Goal: Check status: Check status

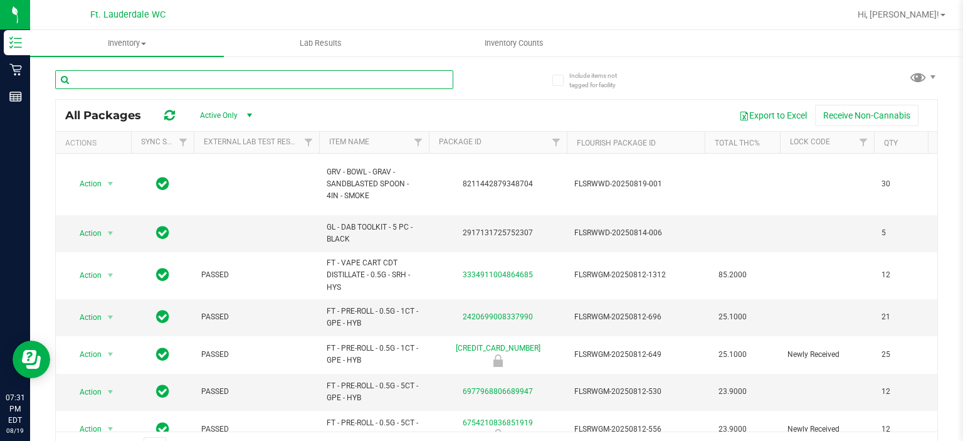
click at [360, 80] on input "text" at bounding box center [254, 79] width 398 height 19
paste input "9805531948246047"
type input "9805531948246047"
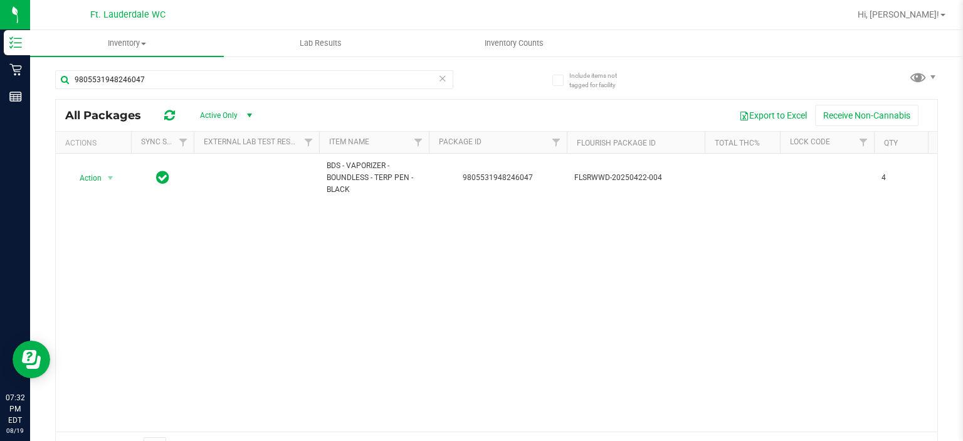
click at [441, 85] on icon at bounding box center [442, 77] width 9 height 15
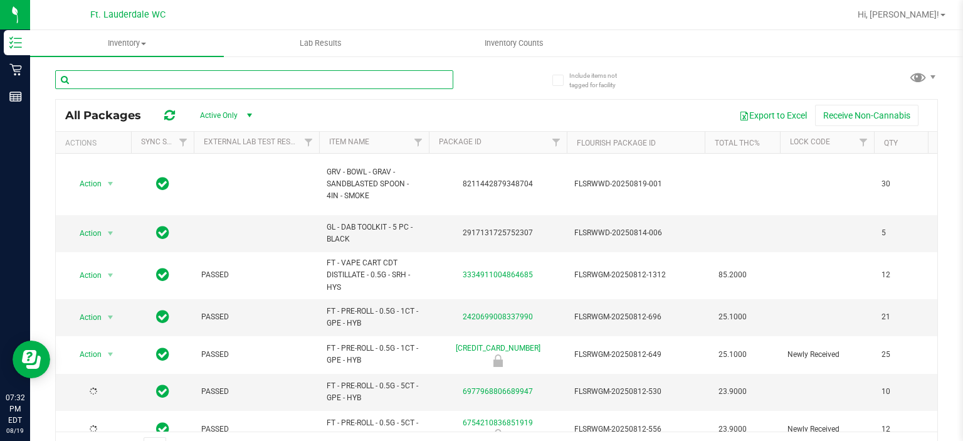
click at [429, 81] on input "text" at bounding box center [254, 79] width 398 height 19
paste input "0845934139535687"
type input "0845934139535687"
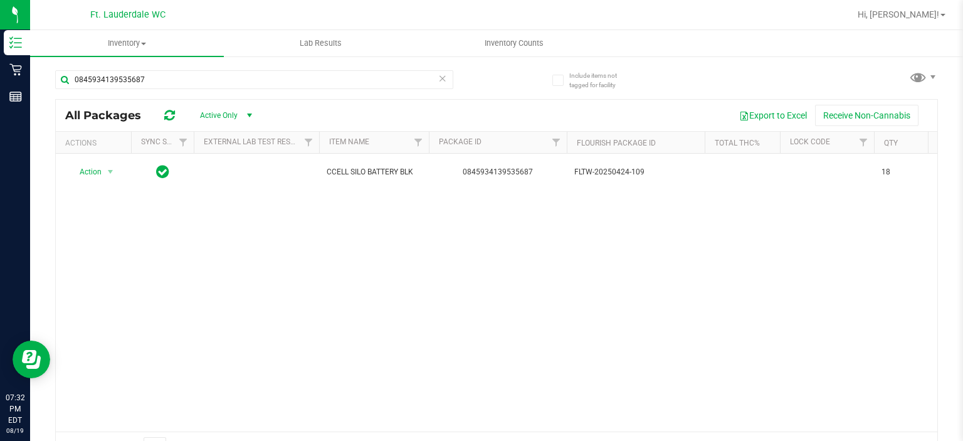
click at [440, 78] on icon at bounding box center [442, 77] width 9 height 15
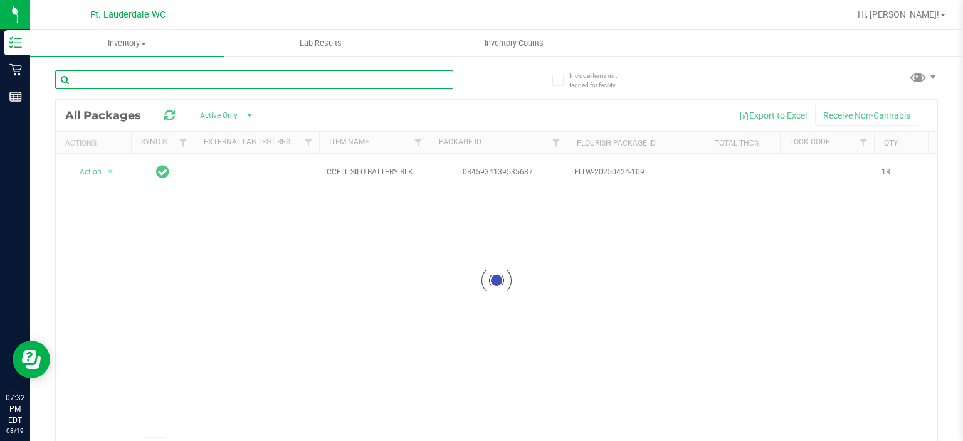
click at [416, 77] on input "text" at bounding box center [254, 79] width 398 height 19
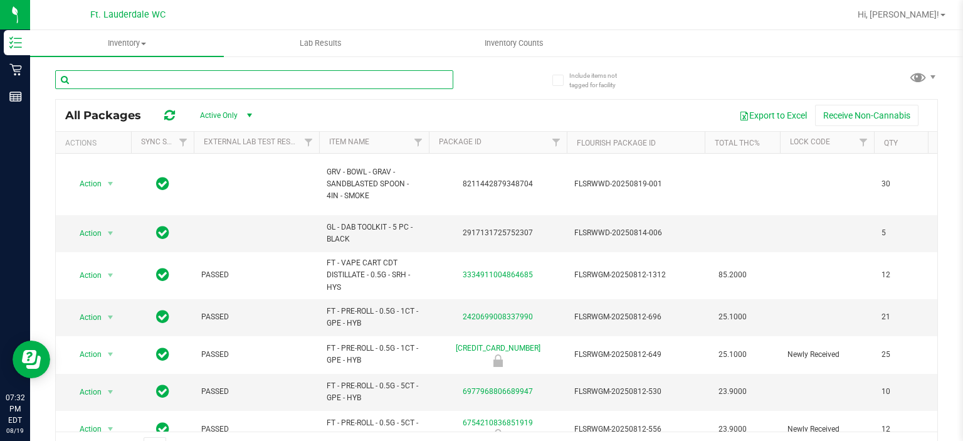
paste input "0548303724343397"
type input "0548303724343397"
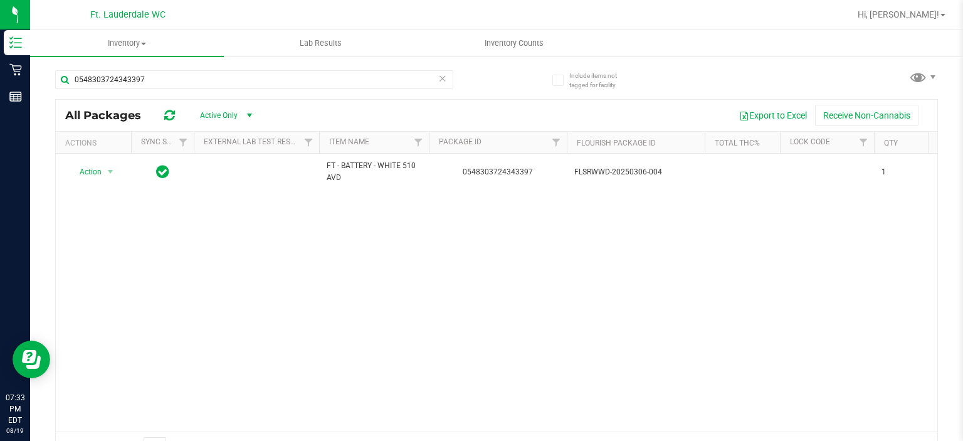
click at [441, 80] on icon at bounding box center [442, 77] width 9 height 15
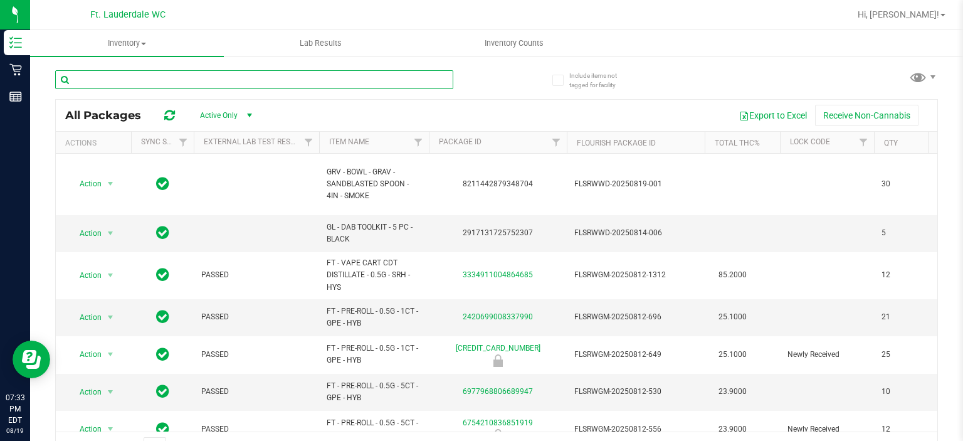
click at [441, 80] on input "text" at bounding box center [254, 79] width 398 height 19
paste input "0577091192022579"
type input "0577091192022579"
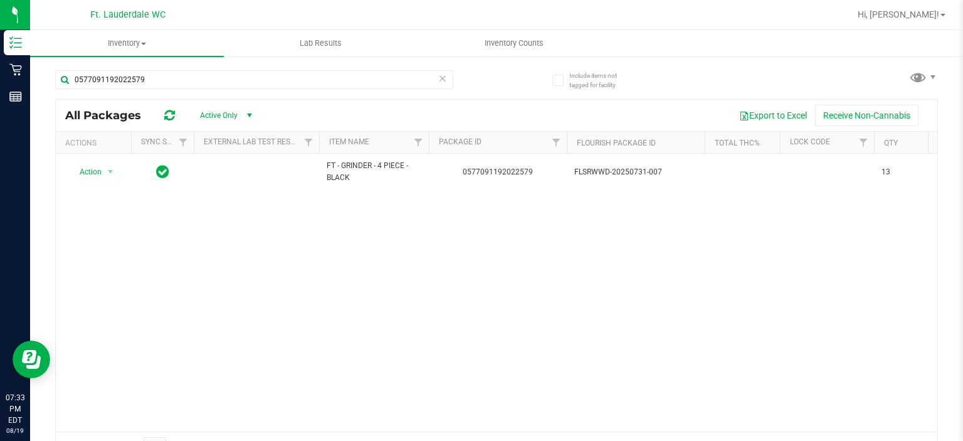
click at [438, 80] on icon at bounding box center [442, 77] width 9 height 15
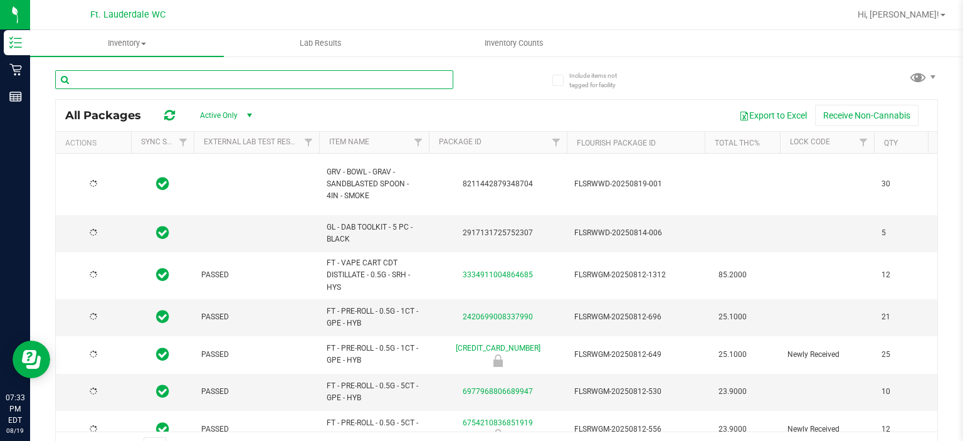
click at [409, 78] on input "text" at bounding box center [254, 79] width 398 height 19
paste input "4235490531304553"
type input "4235490531304553"
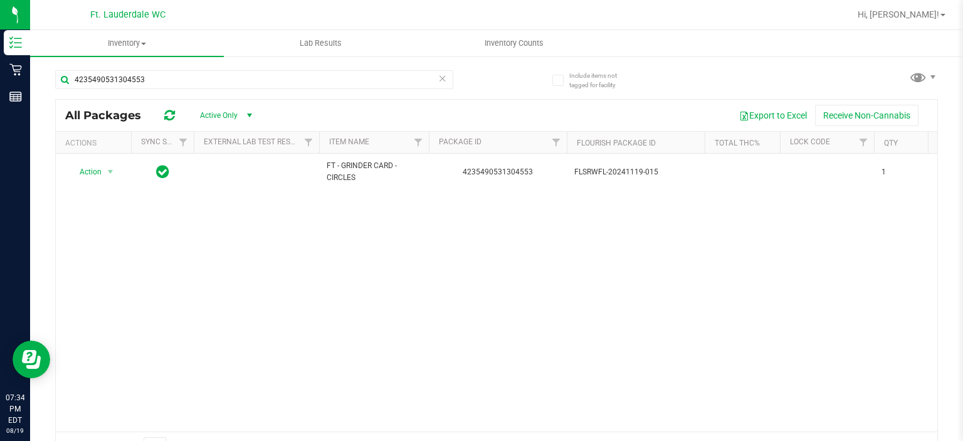
click at [438, 75] on icon at bounding box center [442, 77] width 9 height 15
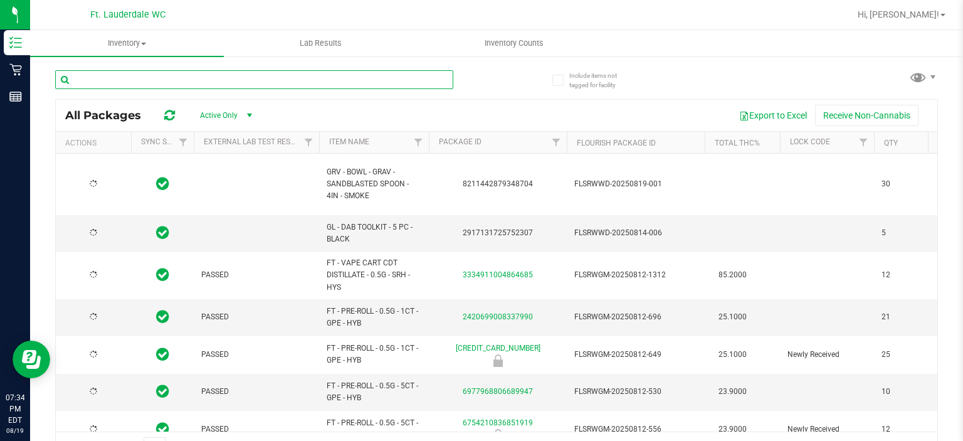
click at [412, 81] on input "text" at bounding box center [254, 79] width 398 height 19
paste input "2323039164558851"
type input "2323039164558851"
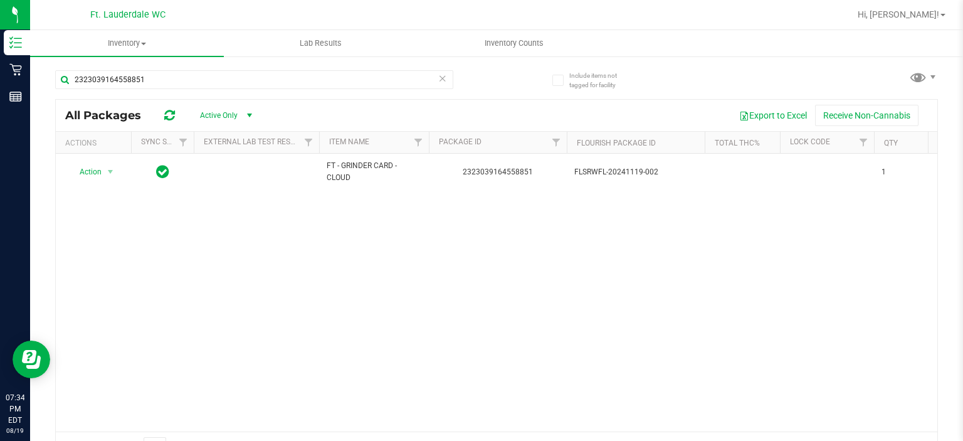
click at [441, 77] on icon at bounding box center [442, 77] width 9 height 15
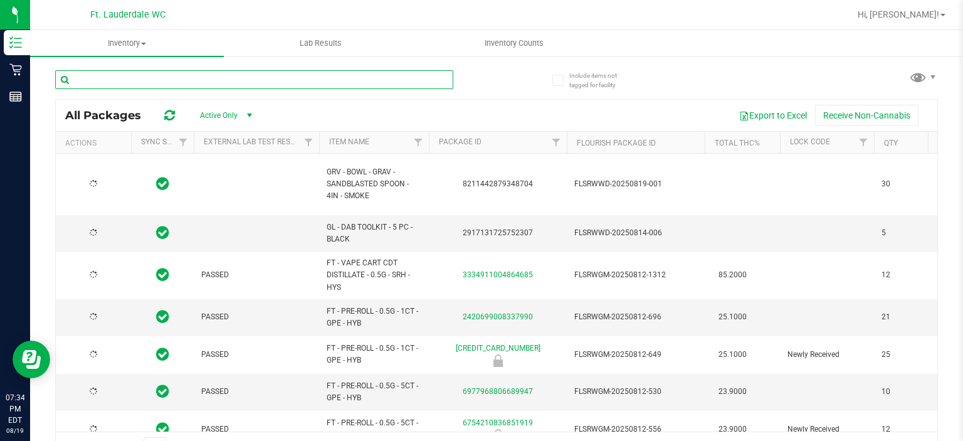
click at [428, 80] on input "text" at bounding box center [254, 79] width 398 height 19
paste input "6140966967642672"
type input "6140966967642672"
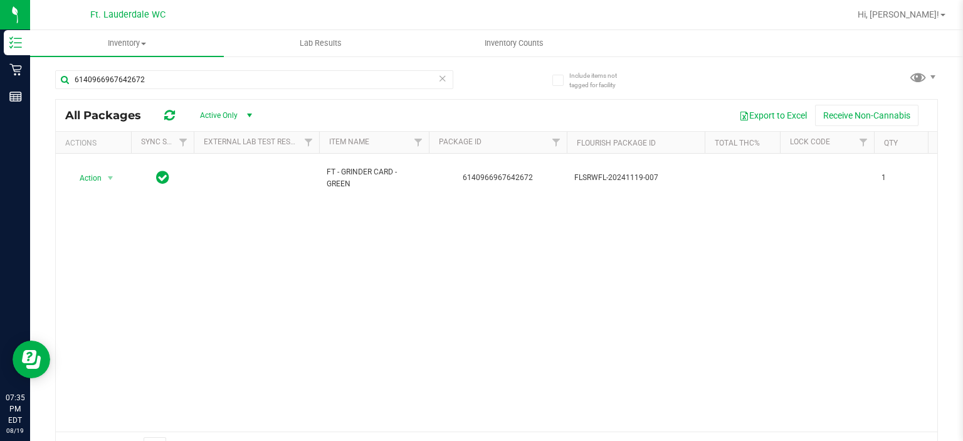
click at [439, 84] on icon at bounding box center [442, 77] width 9 height 15
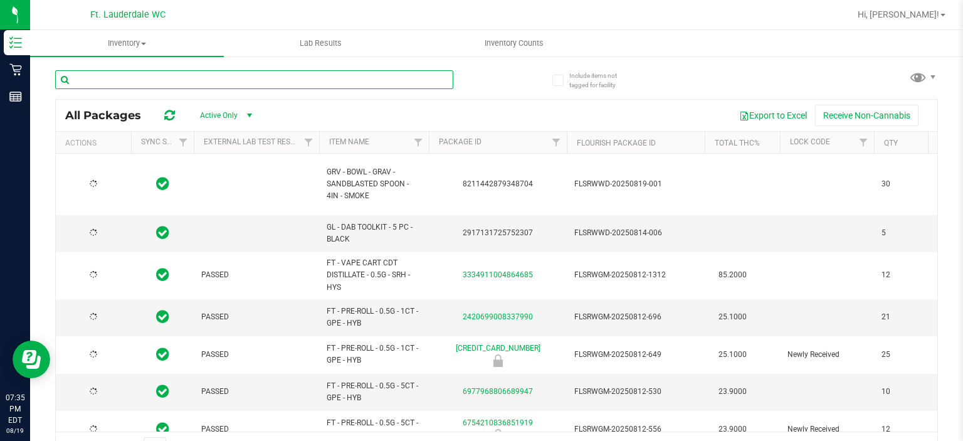
click at [439, 84] on input "text" at bounding box center [254, 79] width 398 height 19
paste input "3857068757499799"
type input "3857068757499799"
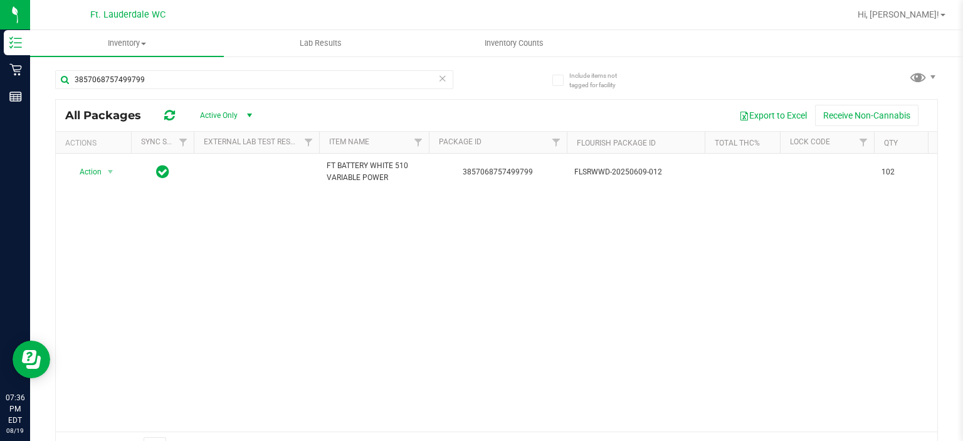
click at [441, 80] on icon at bounding box center [442, 77] width 9 height 15
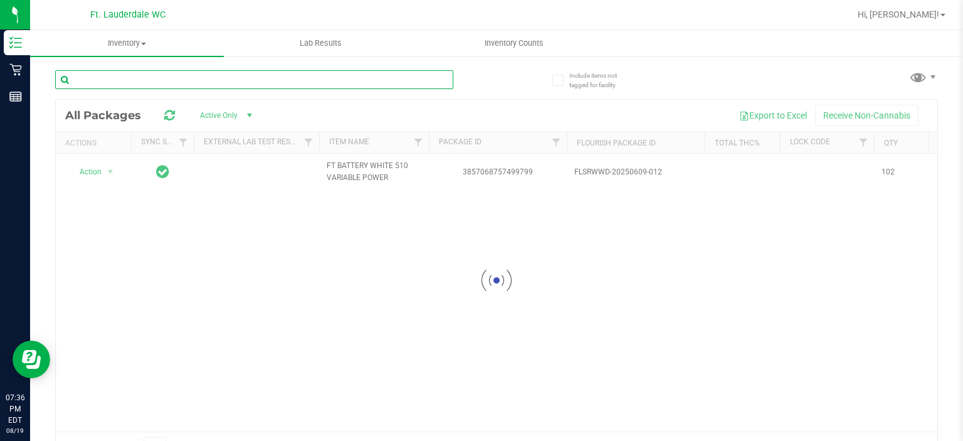
click at [431, 81] on input "text" at bounding box center [254, 79] width 398 height 19
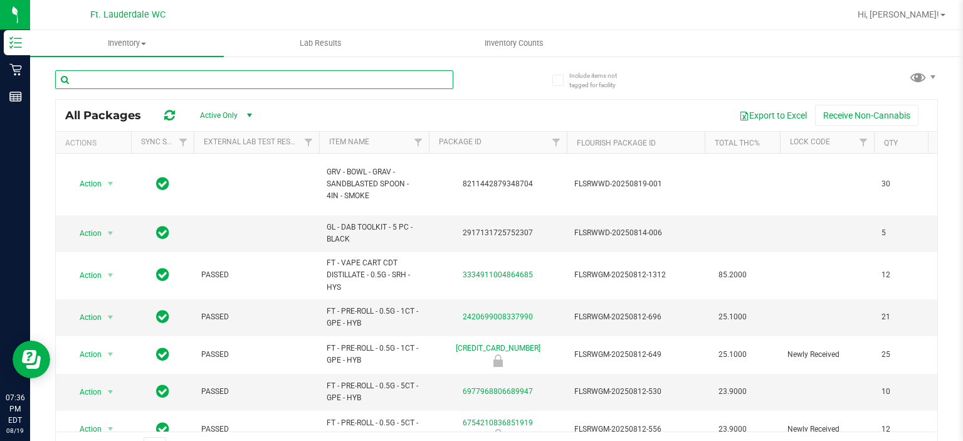
paste input "6791364320610188"
type input "6791364320610188"
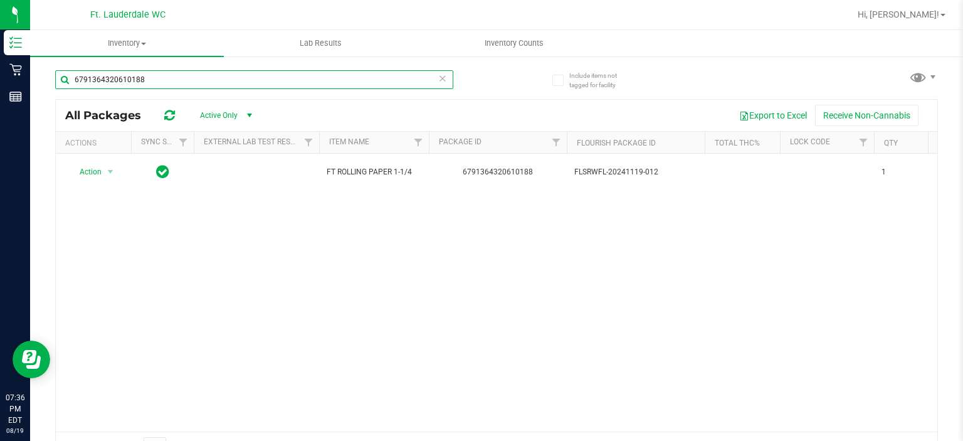
click at [446, 79] on input "6791364320610188" at bounding box center [254, 79] width 398 height 19
click at [438, 79] on icon at bounding box center [442, 77] width 9 height 15
click at [415, 77] on input "text" at bounding box center [254, 79] width 398 height 19
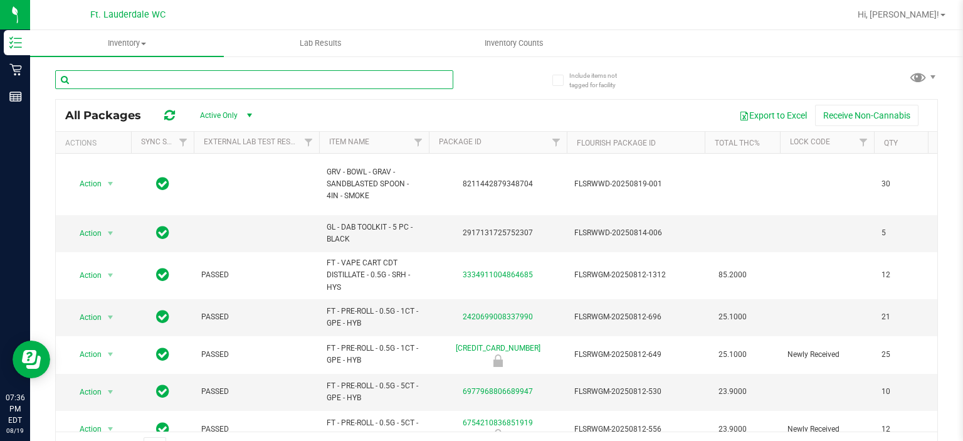
paste input "2917131725752307"
type input "2917131725752307"
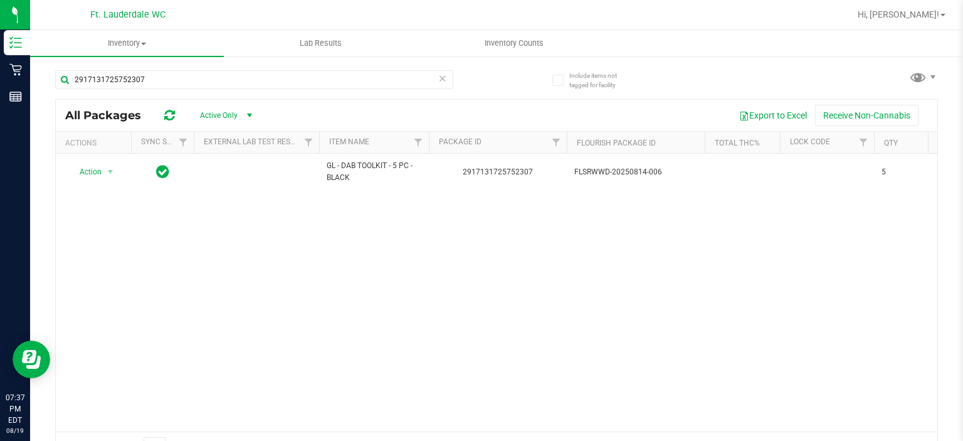
click at [438, 80] on icon at bounding box center [442, 77] width 9 height 15
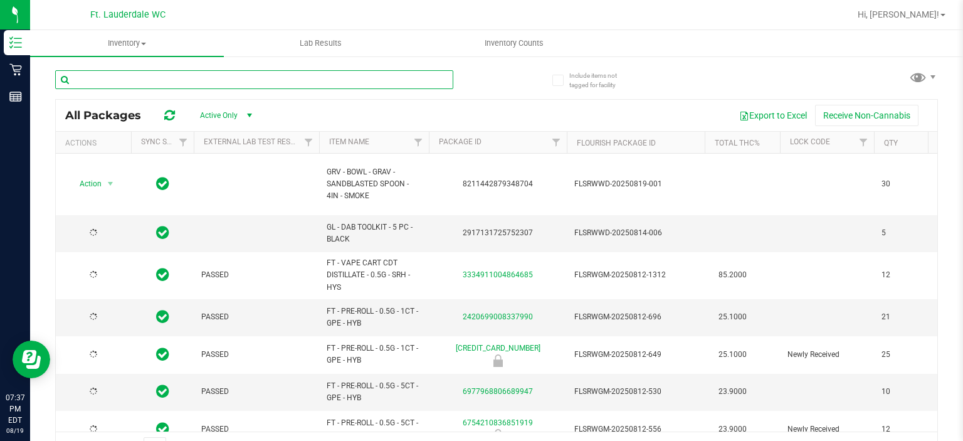
click at [407, 82] on input "text" at bounding box center [254, 79] width 398 height 19
paste input "7077395682841066"
type input "7077395682841066"
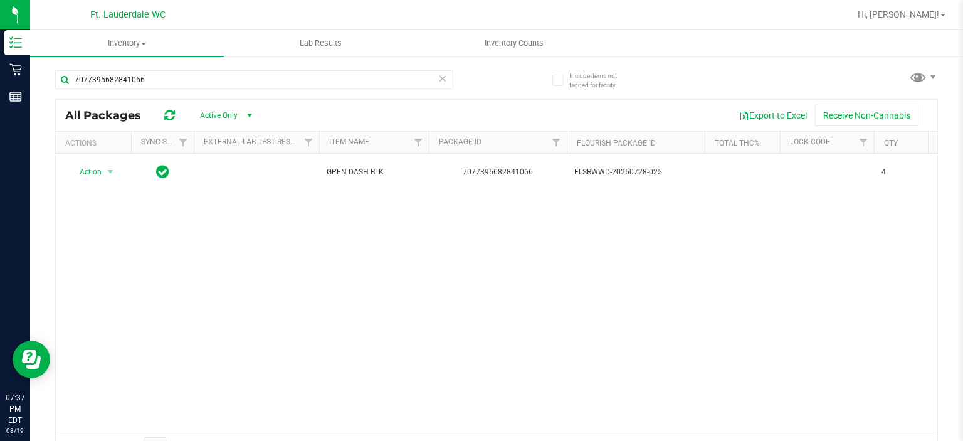
click at [439, 82] on icon at bounding box center [442, 77] width 9 height 15
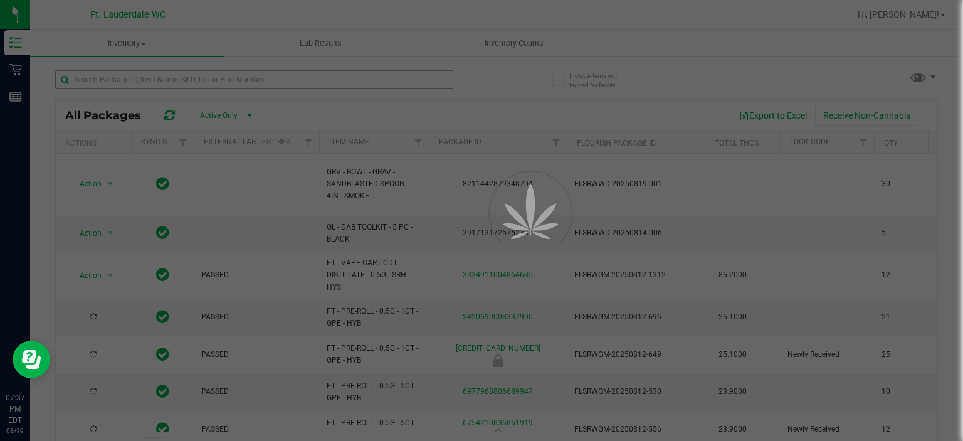
click at [420, 82] on div at bounding box center [481, 220] width 963 height 441
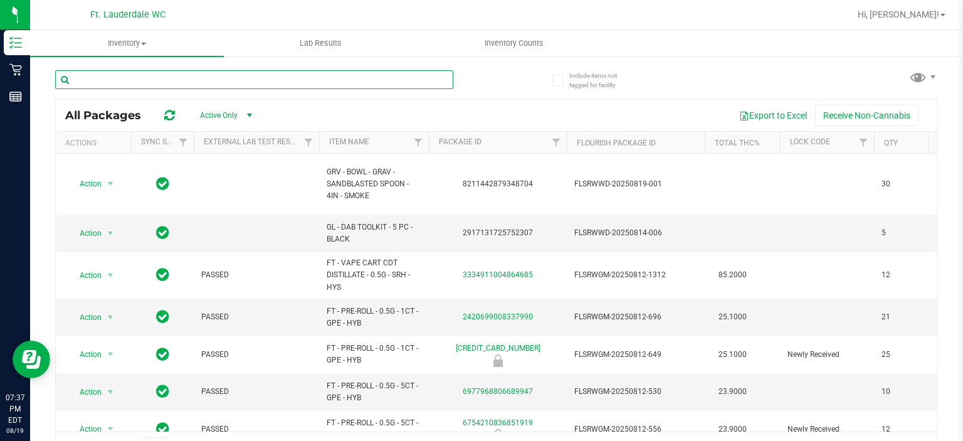
click at [420, 82] on input "text" at bounding box center [254, 79] width 398 height 19
paste input "4975824181000205"
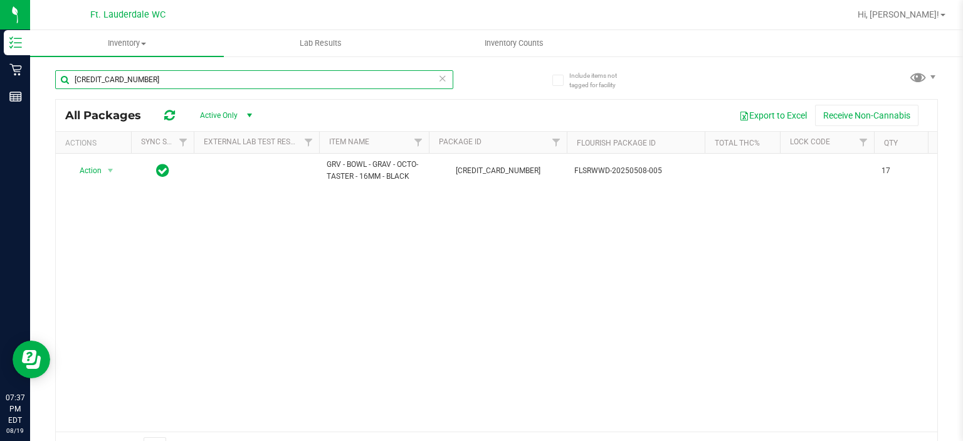
click at [394, 87] on input "4975824181000205" at bounding box center [254, 79] width 398 height 19
paste input "0364540263029117"
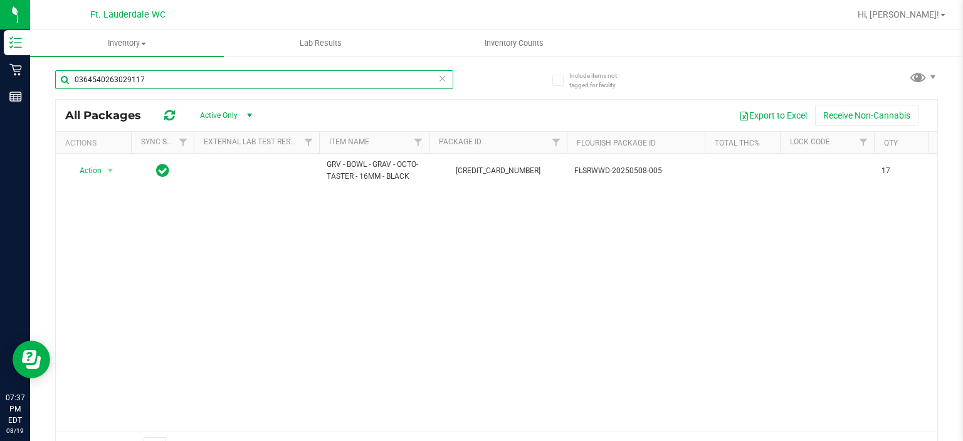
type input "0364540263029117"
click at [438, 75] on icon at bounding box center [442, 77] width 9 height 15
click at [427, 77] on input "text" at bounding box center [254, 79] width 398 height 19
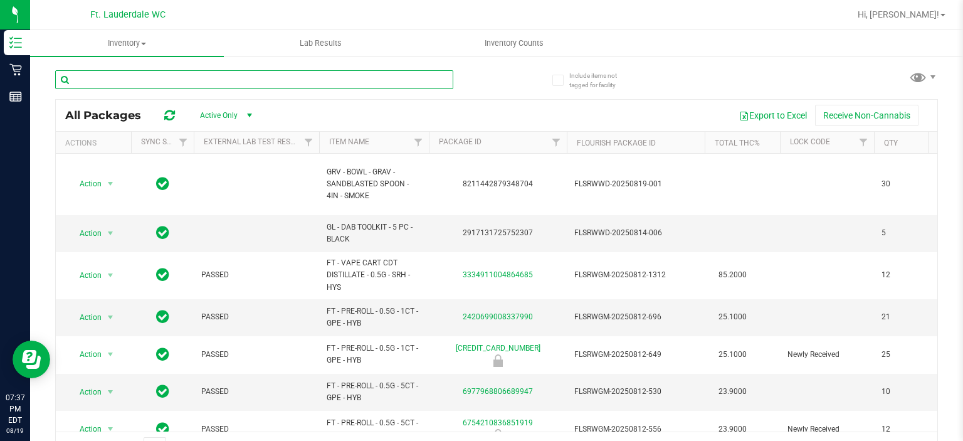
paste input "5502524349059232"
type input "5502524349059232"
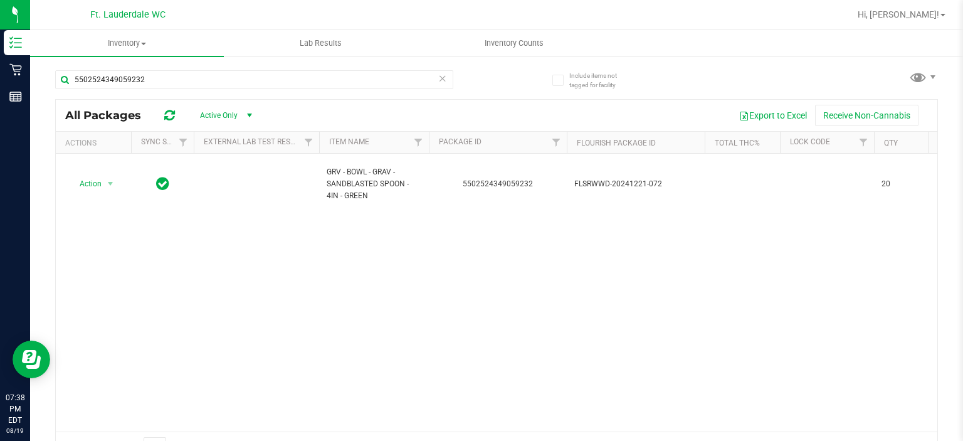
click at [439, 85] on icon at bounding box center [442, 77] width 9 height 15
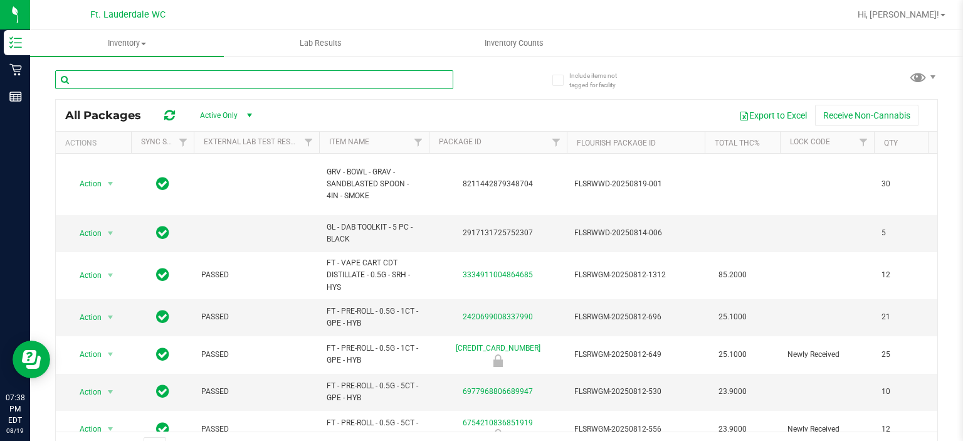
click at [424, 75] on input "text" at bounding box center [254, 79] width 398 height 19
paste input "8211442879348704"
type input "8211442879348704"
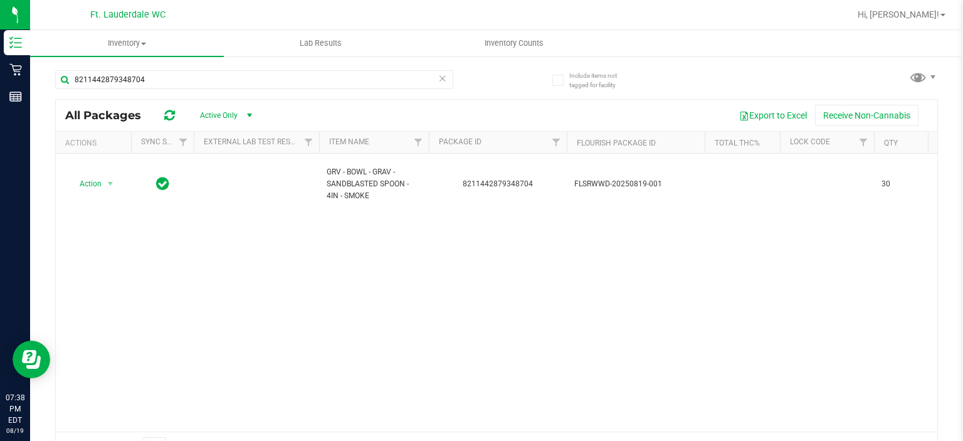
click at [438, 81] on icon at bounding box center [442, 77] width 9 height 15
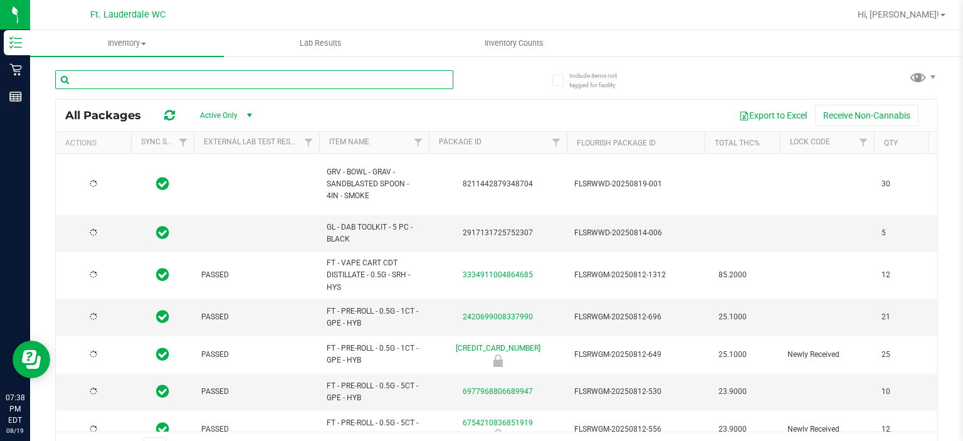
click at [434, 81] on input "text" at bounding box center [254, 79] width 398 height 19
paste input "4408172277638043"
type input "4408172277638043"
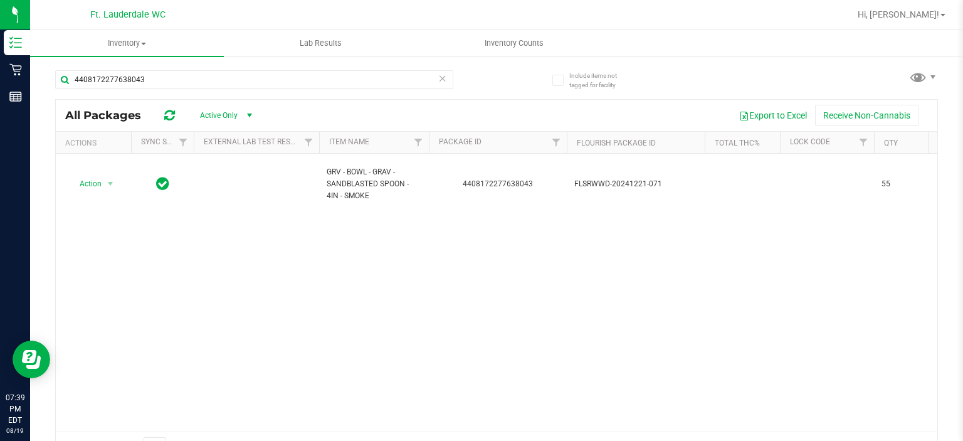
click at [438, 73] on icon at bounding box center [442, 77] width 9 height 15
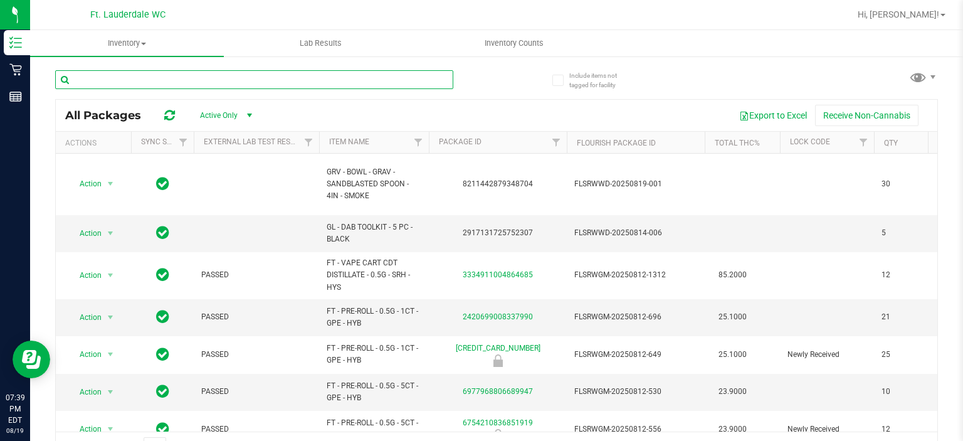
click at [434, 73] on input "text" at bounding box center [254, 79] width 398 height 19
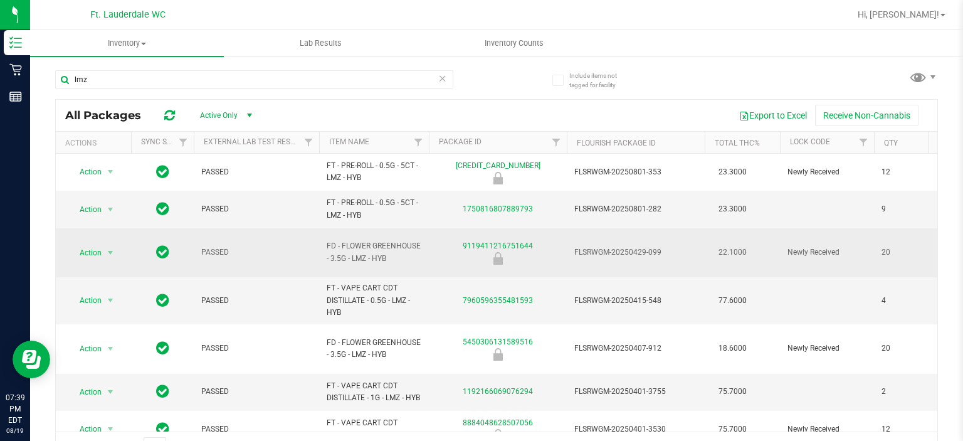
drag, startPoint x: 322, startPoint y: 235, endPoint x: 392, endPoint y: 249, distance: 71.5
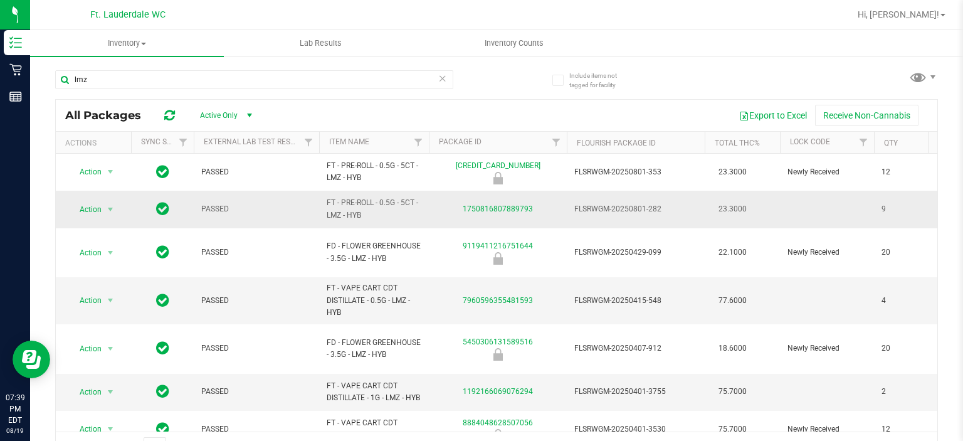
drag, startPoint x: 392, startPoint y: 249, endPoint x: 335, endPoint y: 221, distance: 62.8
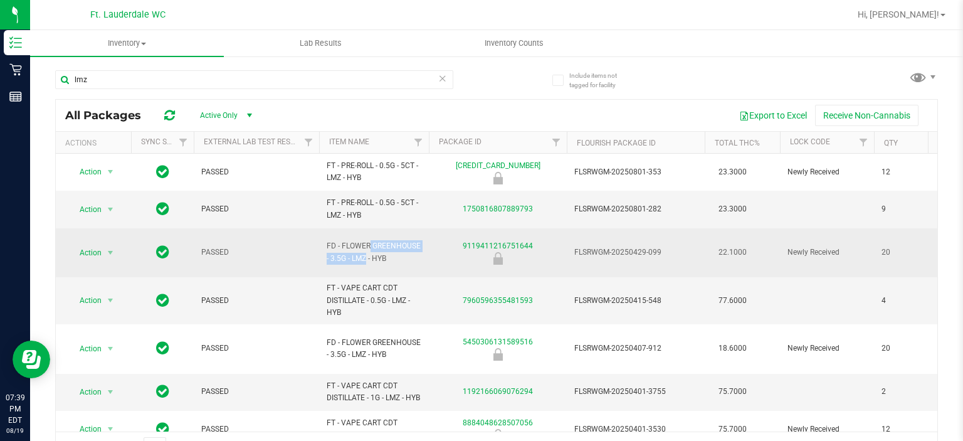
drag, startPoint x: 335, startPoint y: 221, endPoint x: 335, endPoint y: 246, distance: 24.5
click at [335, 246] on span "FD - FLOWER GREENHOUSE - 3.5G - LMZ - HYB" at bounding box center [374, 252] width 95 height 24
click at [321, 238] on td "FD - FLOWER GREENHOUSE - 3.5G - LMZ - HYB" at bounding box center [374, 253] width 110 height 50
drag, startPoint x: 321, startPoint y: 238, endPoint x: 407, endPoint y: 259, distance: 88.5
click at [407, 259] on td "FD - FLOWER GREENHOUSE - 3.5G - LMZ - HYB" at bounding box center [374, 253] width 110 height 50
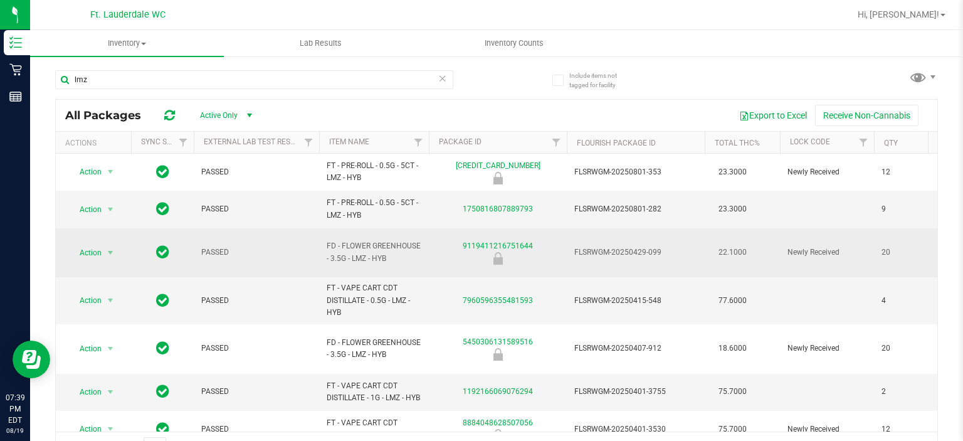
copy span "FD - FLOWER GREENHOUSE - 3.5G - LMZ - HYB"
drag, startPoint x: 538, startPoint y: 235, endPoint x: 459, endPoint y: 236, distance: 79.6
click at [459, 240] on div "9119411216751644" at bounding box center [498, 252] width 142 height 24
copy link "9119411216751644"
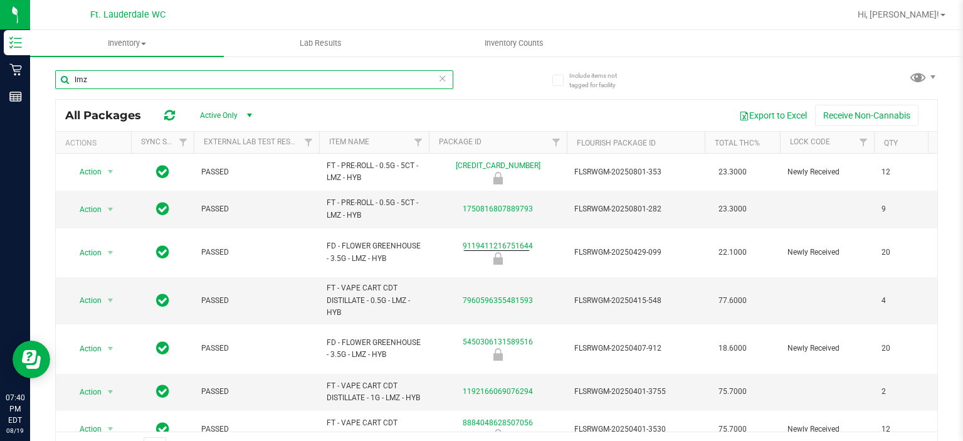
click at [429, 80] on input "lmz" at bounding box center [254, 79] width 398 height 19
paste input "9119411216751644"
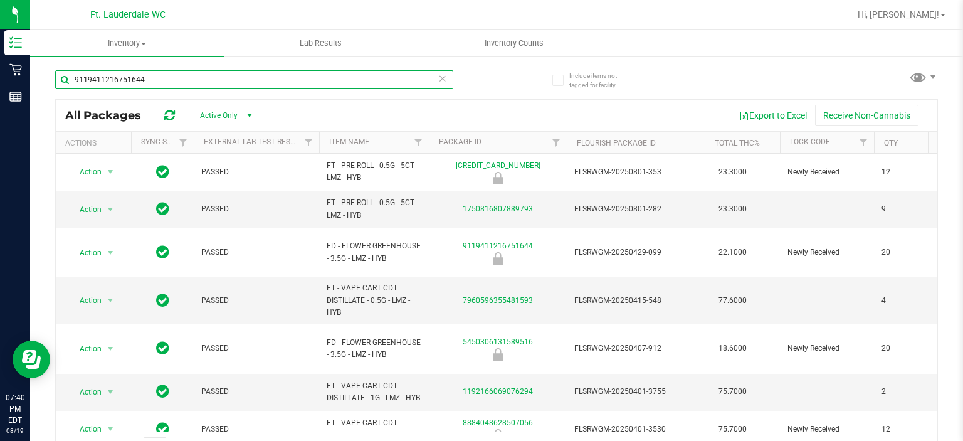
click at [429, 80] on input "9119411216751644" at bounding box center [254, 79] width 398 height 19
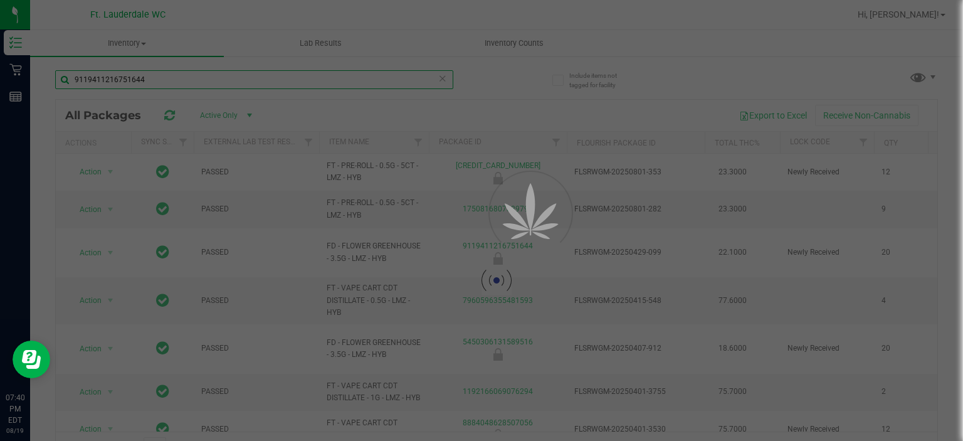
type input "9119411216751644"
drag, startPoint x: 441, startPoint y: 75, endPoint x: 429, endPoint y: 80, distance: 12.9
click at [429, 80] on div at bounding box center [481, 220] width 963 height 441
click at [429, 80] on input "9119411216751644" at bounding box center [254, 79] width 398 height 19
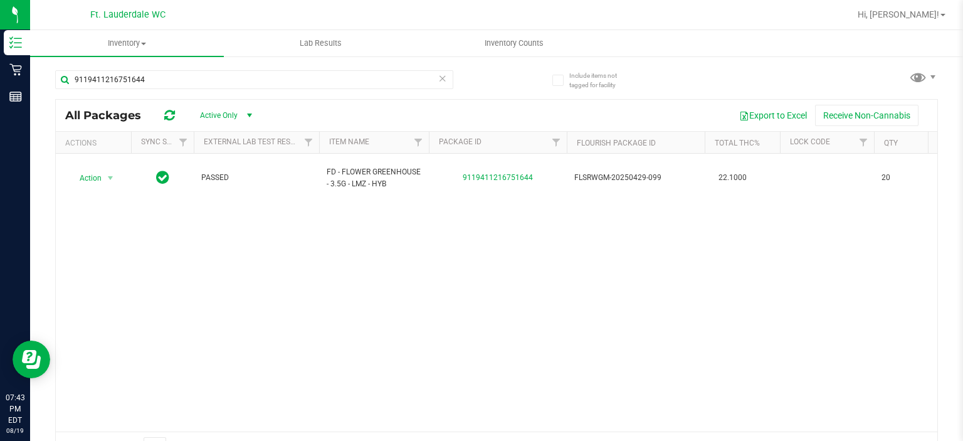
click at [438, 77] on icon at bounding box center [442, 77] width 9 height 15
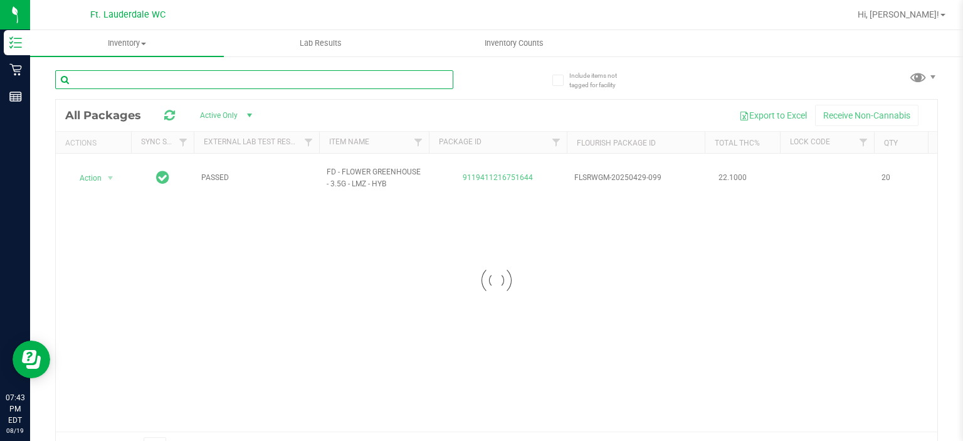
click at [434, 77] on input "text" at bounding box center [254, 79] width 398 height 19
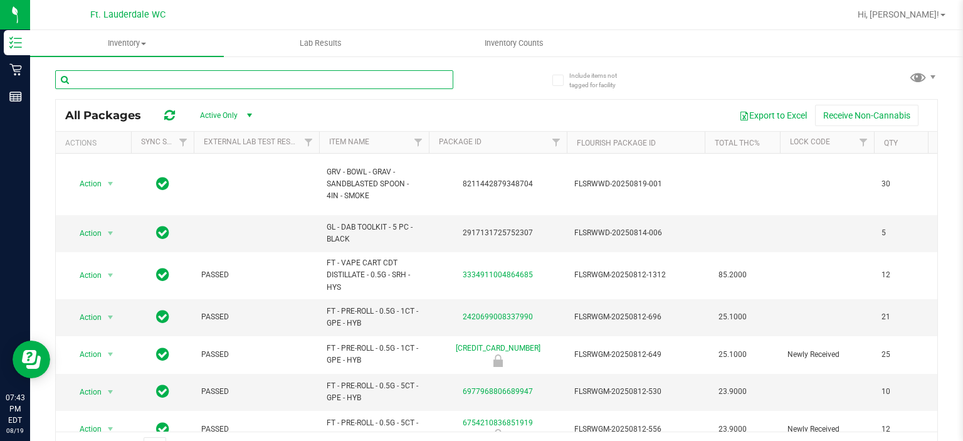
paste input "2201800788677017"
type input "2201800788677017"
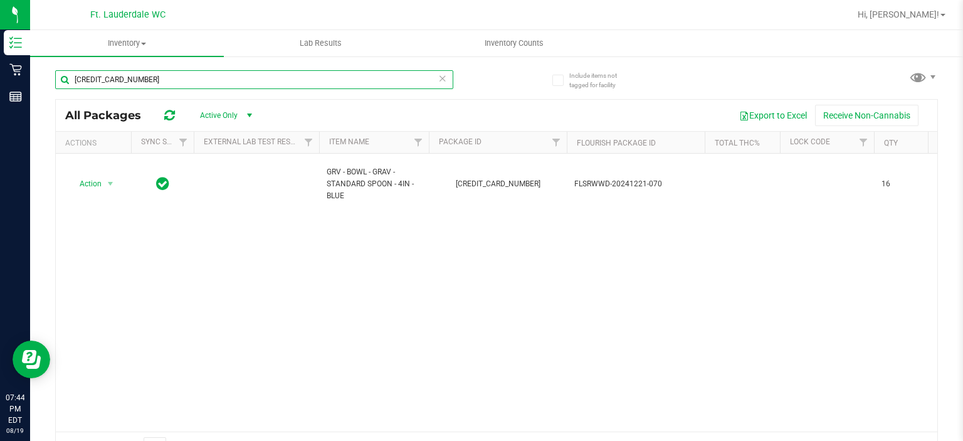
click at [444, 79] on input "2201800788677017" at bounding box center [254, 79] width 398 height 19
click at [439, 79] on icon at bounding box center [442, 77] width 9 height 15
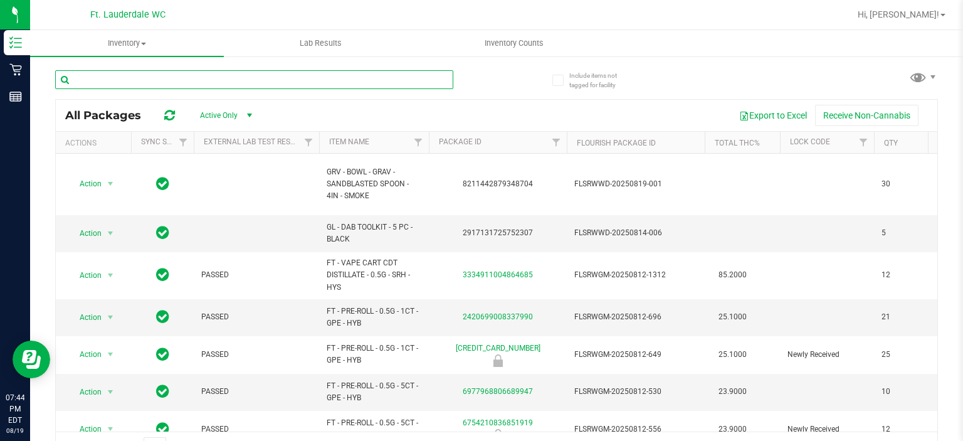
click at [432, 81] on input "text" at bounding box center [254, 79] width 398 height 19
paste input "7460871575908650"
type input "7460871575908650"
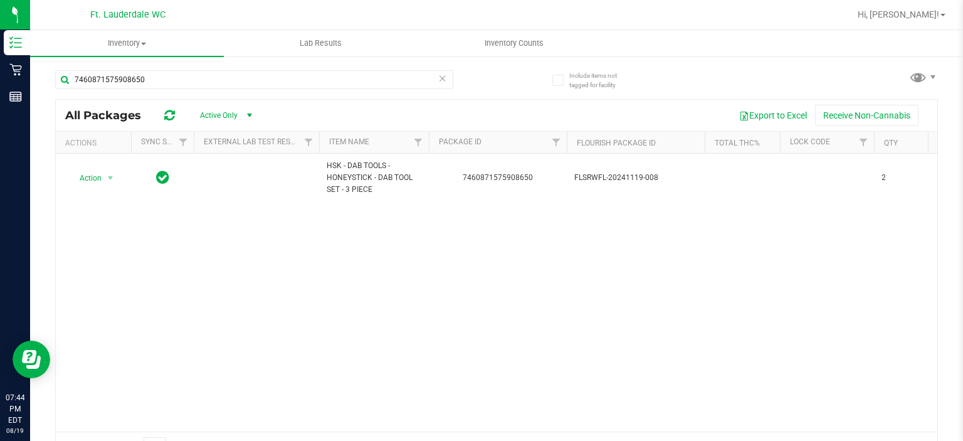
click at [439, 83] on icon at bounding box center [442, 77] width 9 height 15
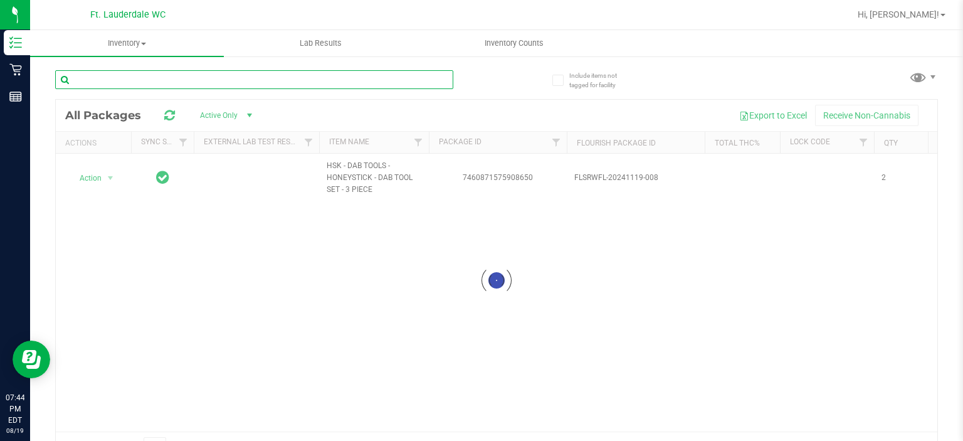
click at [439, 83] on input "text" at bounding box center [254, 79] width 398 height 19
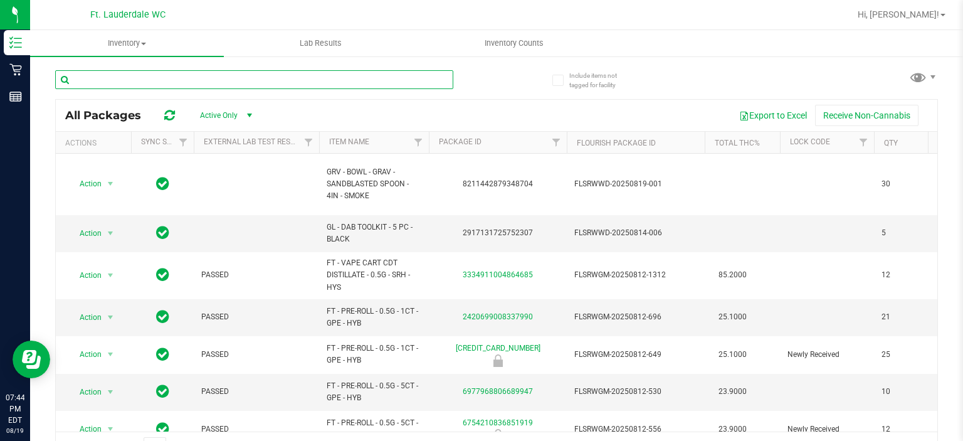
paste input "0224428599844111"
type input "0224428599844111"
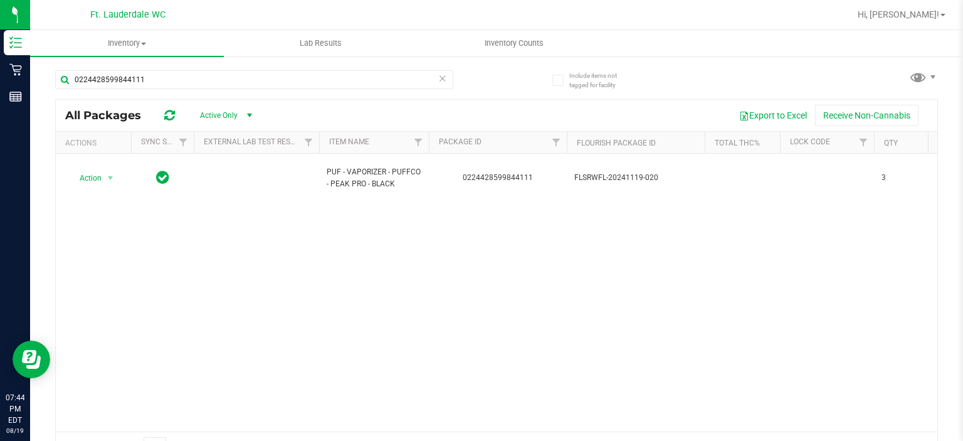
click at [438, 78] on icon at bounding box center [442, 77] width 9 height 15
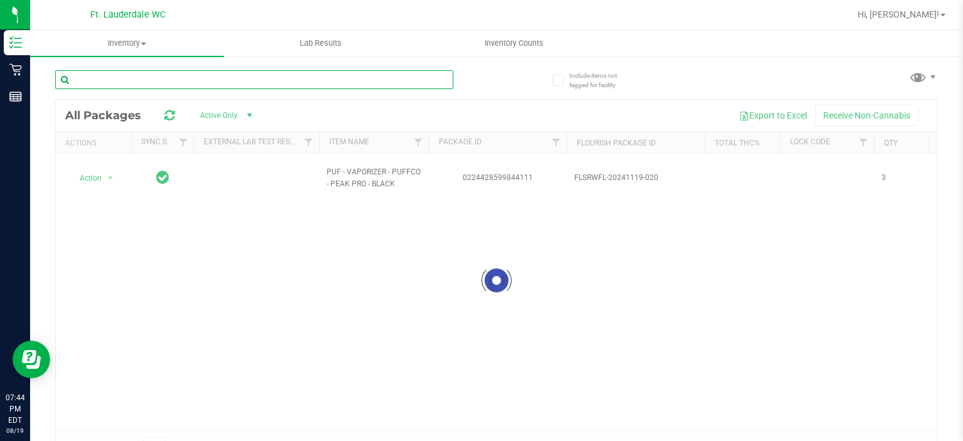
click at [436, 78] on input "text" at bounding box center [254, 79] width 398 height 19
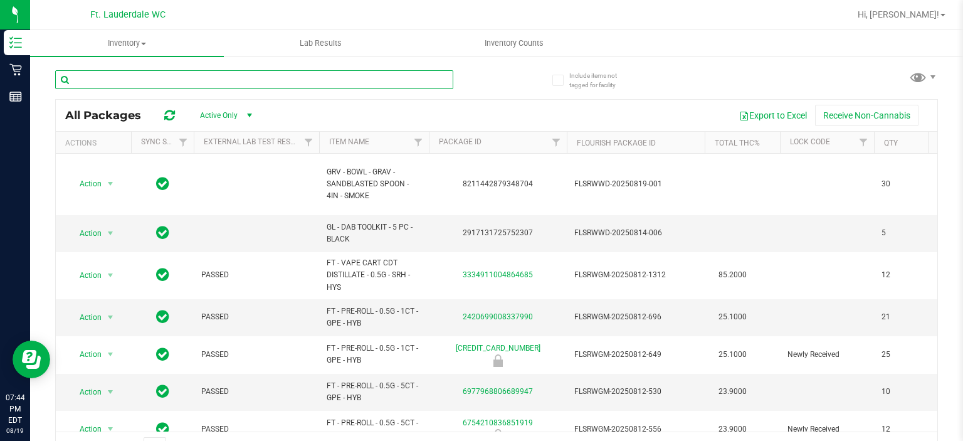
click at [436, 78] on input "text" at bounding box center [254, 79] width 398 height 19
paste input "9281412223360982"
type input "9281412223360982"
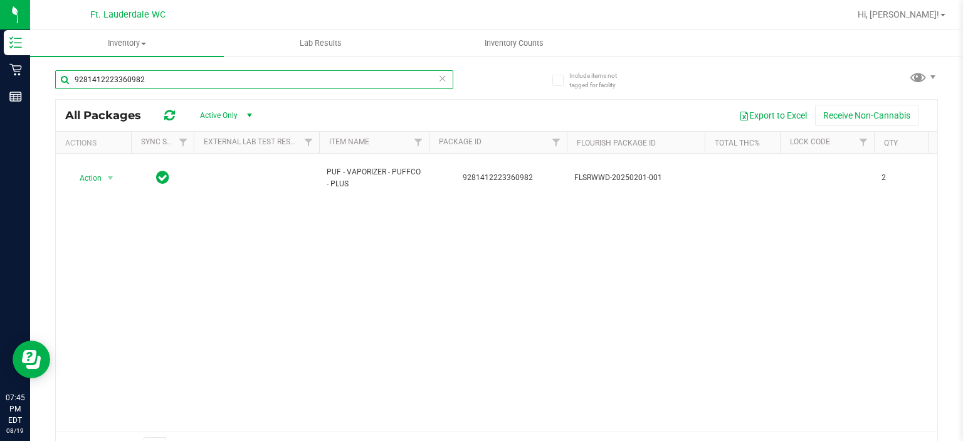
click at [444, 73] on input "9281412223360982" at bounding box center [254, 79] width 398 height 19
click at [441, 75] on icon at bounding box center [442, 77] width 9 height 15
click at [431, 77] on input "text" at bounding box center [254, 79] width 398 height 19
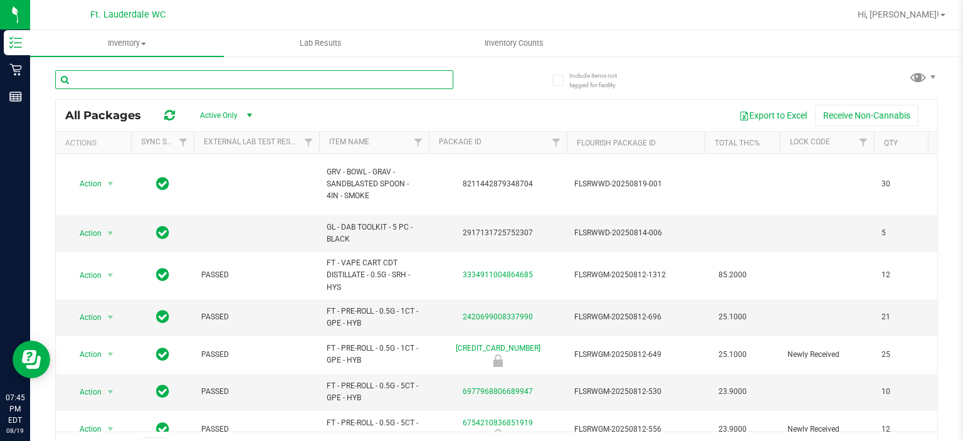
paste input "8134685710792718"
type input "8134685710792718"
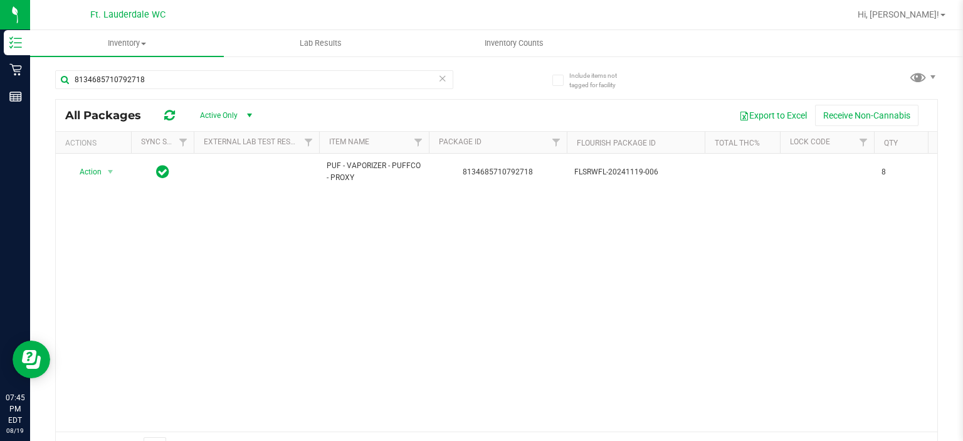
click at [438, 82] on icon at bounding box center [442, 77] width 9 height 15
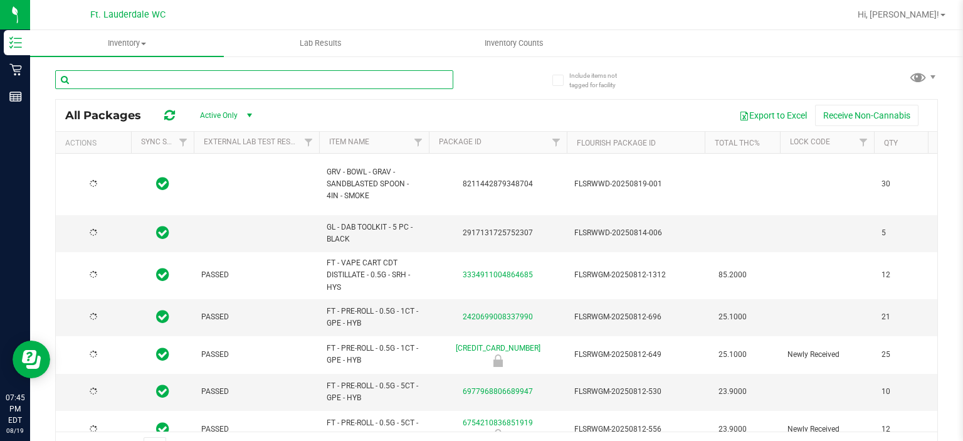
click at [423, 83] on input "text" at bounding box center [254, 79] width 398 height 19
paste input "2158968648989834"
type input "2158968648989834"
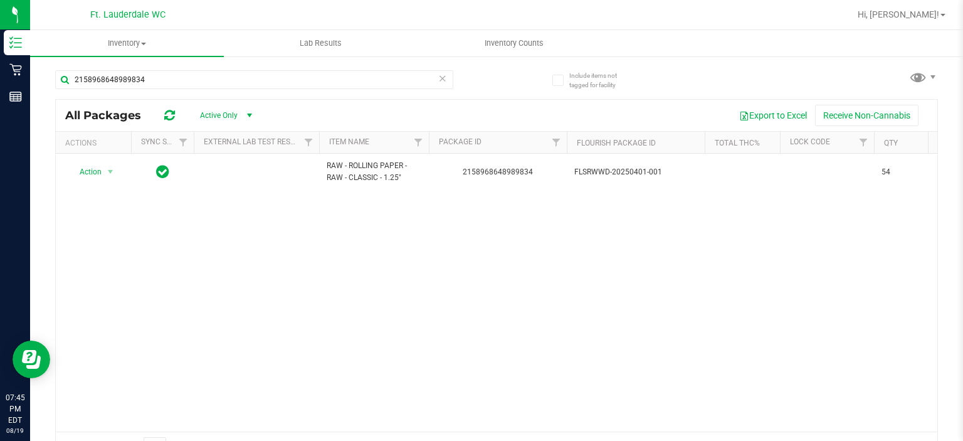
click at [438, 73] on icon at bounding box center [442, 77] width 9 height 15
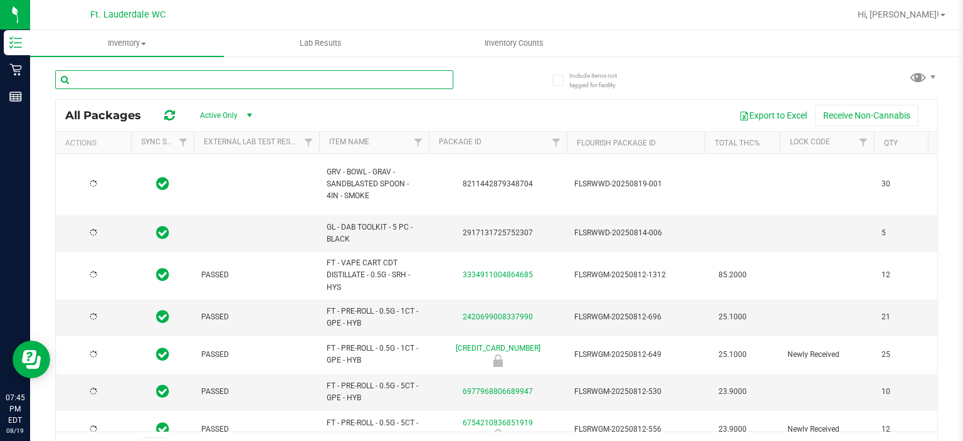
click at [424, 78] on input "text" at bounding box center [254, 79] width 398 height 19
paste input "1489666592730124"
type input "1489666592730124"
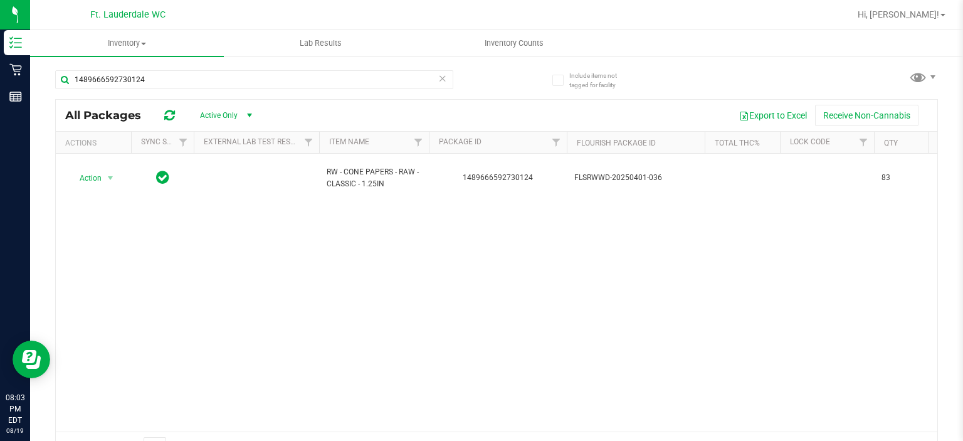
click at [439, 80] on icon at bounding box center [442, 77] width 9 height 15
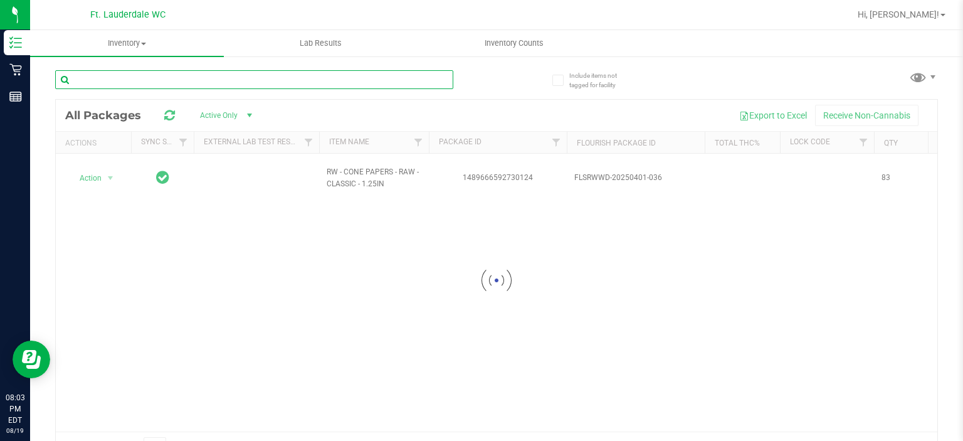
click at [421, 81] on input "text" at bounding box center [254, 79] width 398 height 19
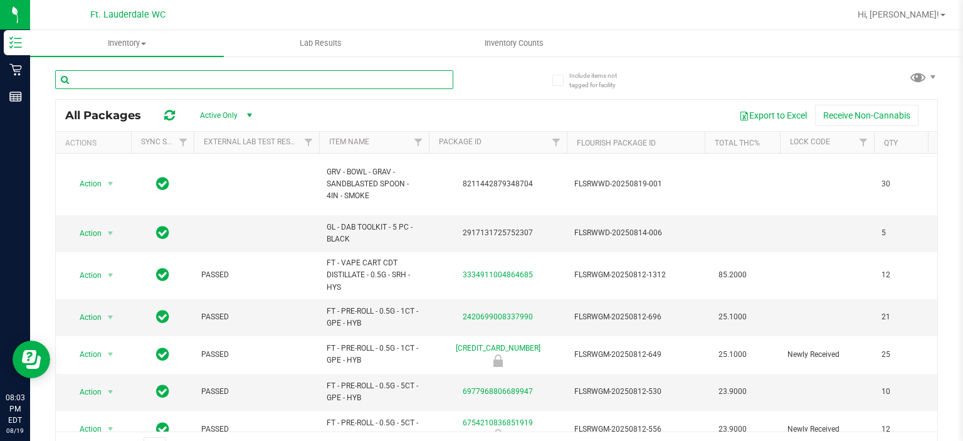
click at [421, 81] on input "text" at bounding box center [254, 79] width 398 height 19
paste input "FD - FLOWER GREENHOUSE - 3.5G - LMZ - HYB"
type input "FD - FLOWER GREENHOUSE - 3.5G - LMZ - HYB"
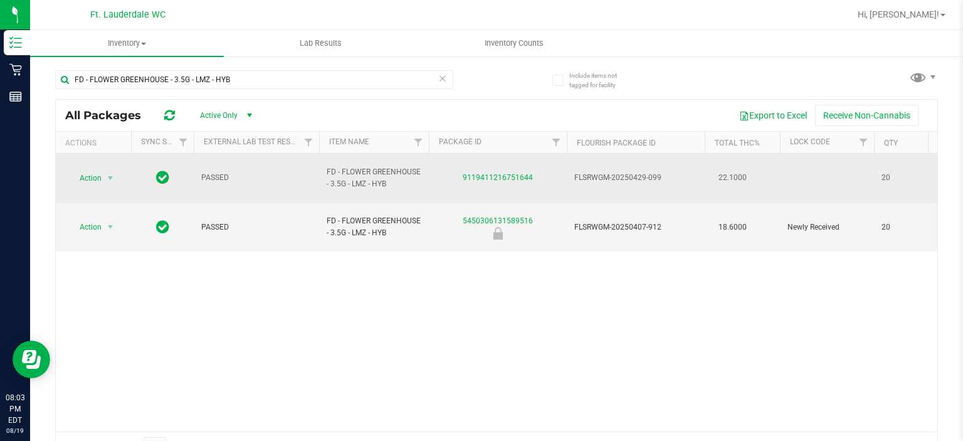
drag, startPoint x: 556, startPoint y: 174, endPoint x: 453, endPoint y: 179, distance: 102.9
click at [453, 179] on td "9119411216751644" at bounding box center [498, 179] width 138 height 50
copy link "9119411216751644"
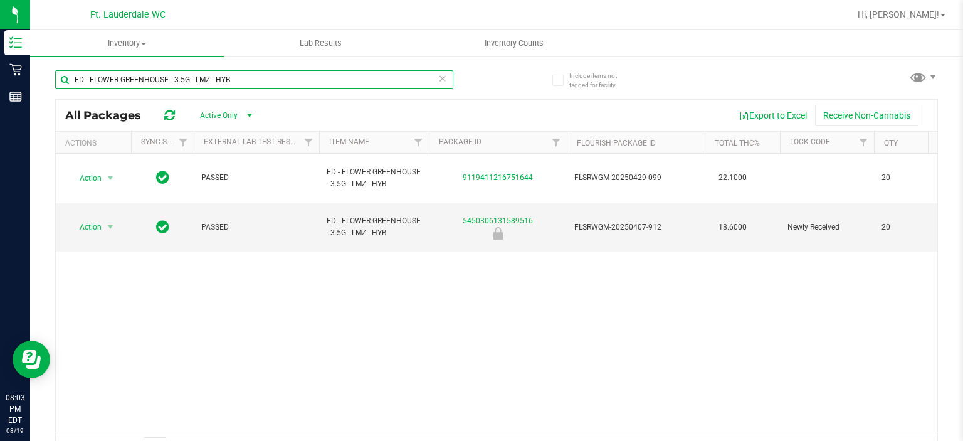
click at [443, 79] on input "FD - FLOWER GREENHOUSE - 3.5G - LMZ - HYB" at bounding box center [254, 79] width 398 height 19
click at [438, 79] on icon at bounding box center [442, 77] width 9 height 15
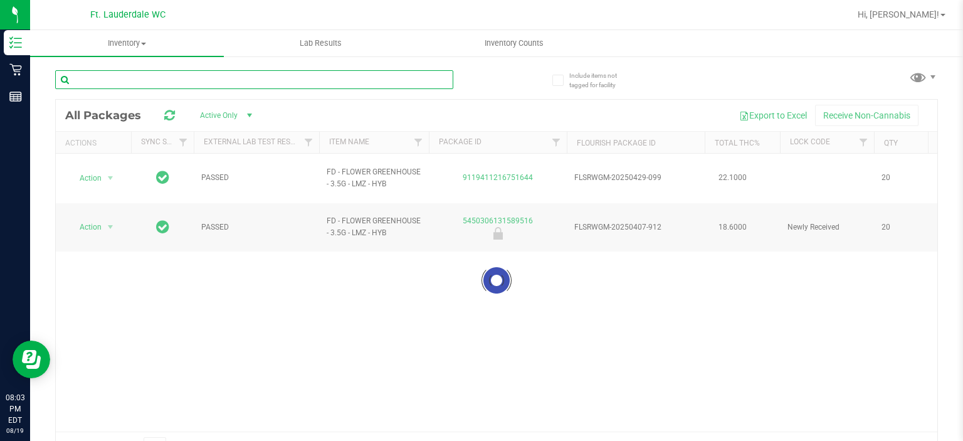
click at [421, 78] on input "text" at bounding box center [254, 79] width 398 height 19
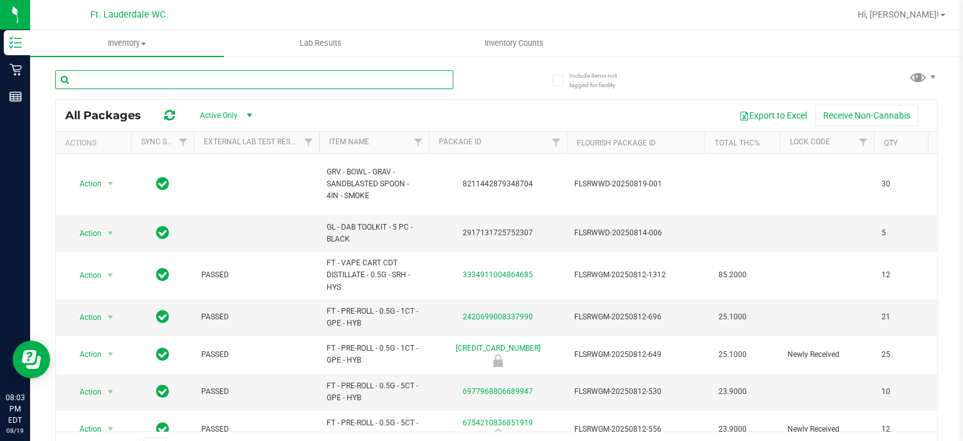
paste input "9119411216751644"
click at [421, 78] on input "9119411216751644" at bounding box center [254, 79] width 398 height 19
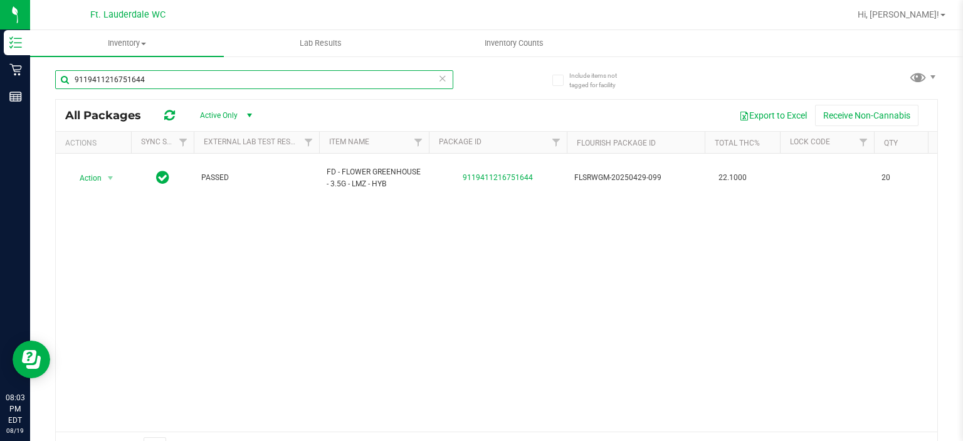
type input "9119411216751644"
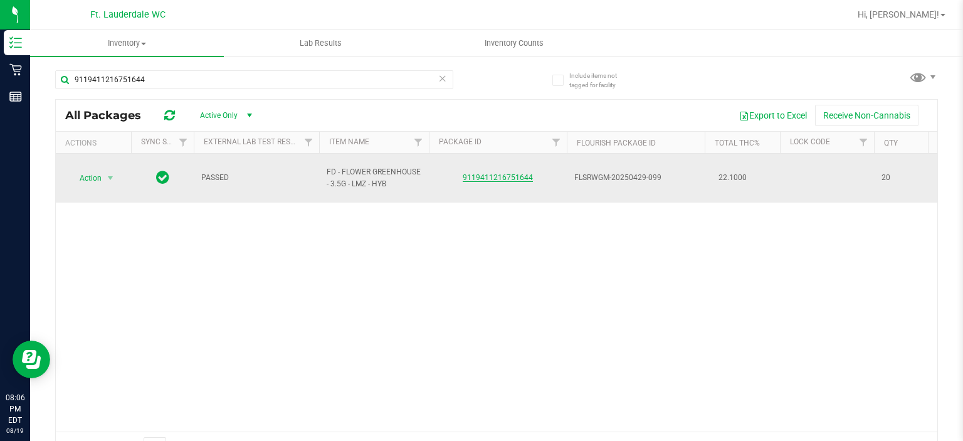
click at [480, 173] on link "9119411216751644" at bounding box center [498, 177] width 70 height 9
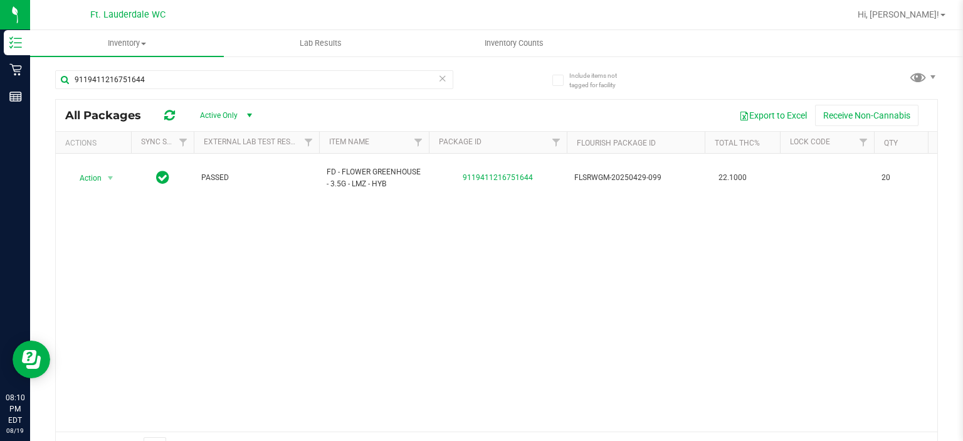
click at [439, 79] on icon at bounding box center [442, 77] width 9 height 15
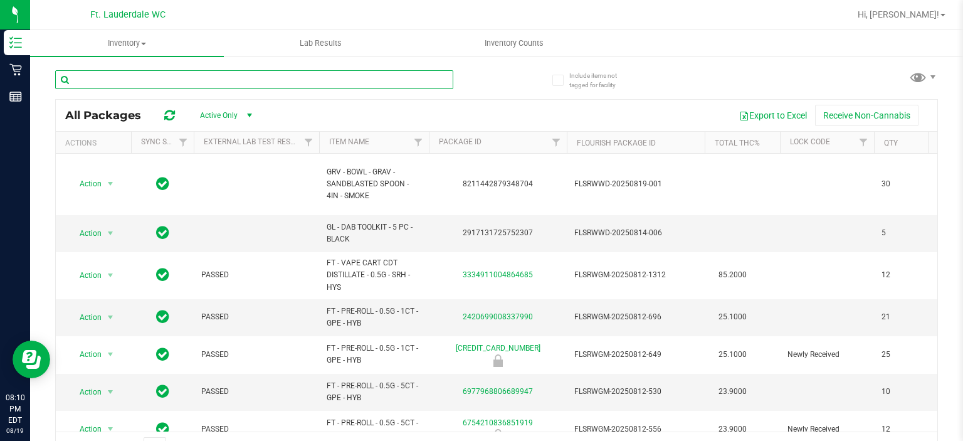
paste input "9119411216751640"
type input "9"
type input "ABP"
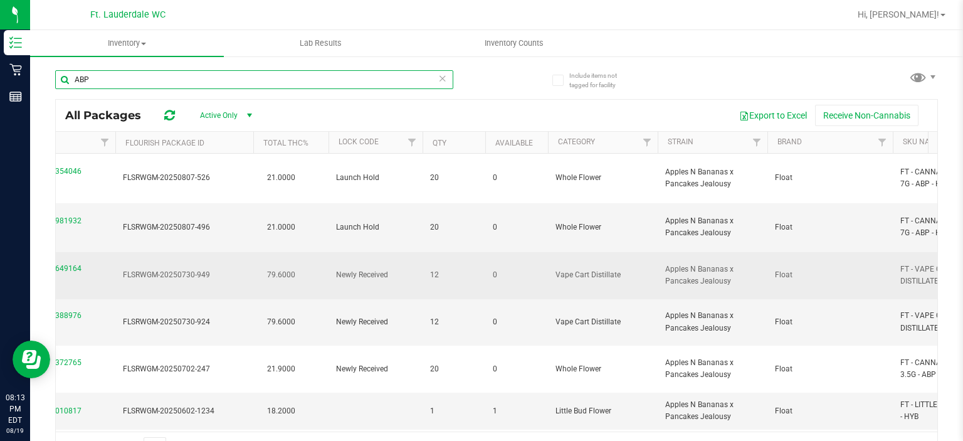
scroll to position [0, 453]
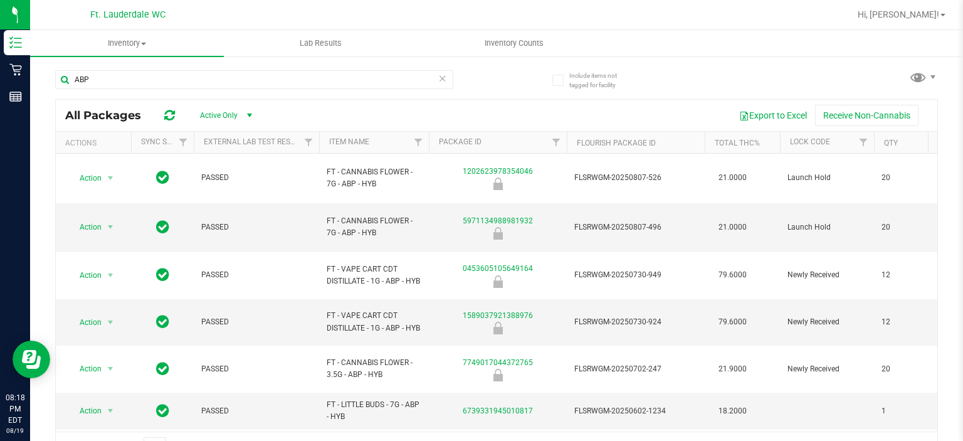
click at [438, 75] on icon at bounding box center [442, 77] width 9 height 15
